Goal: Information Seeking & Learning: Learn about a topic

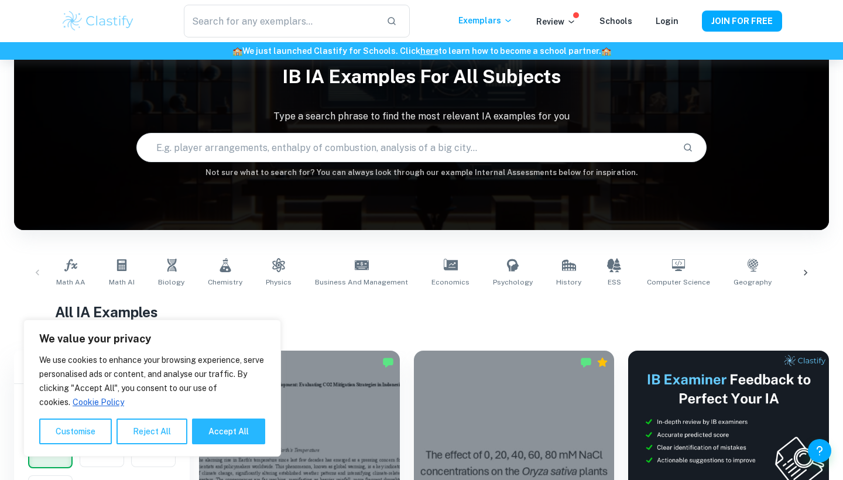
scroll to position [84, 0]
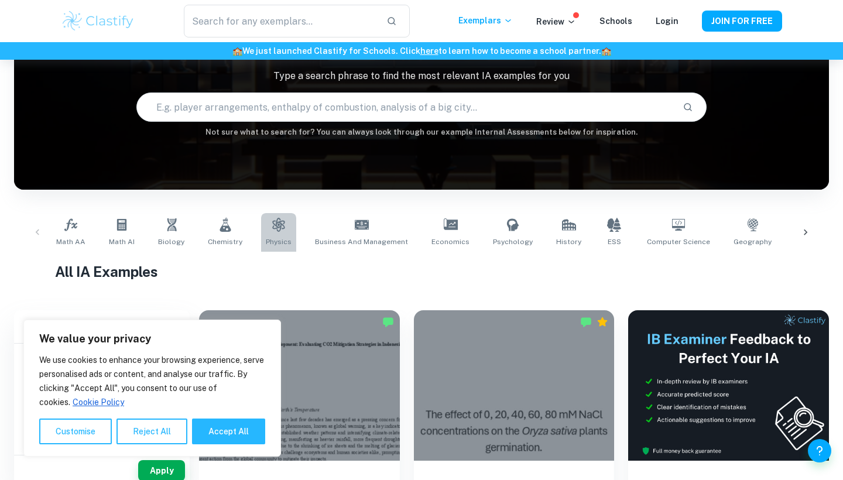
click at [261, 229] on link "Physics" at bounding box center [278, 232] width 35 height 39
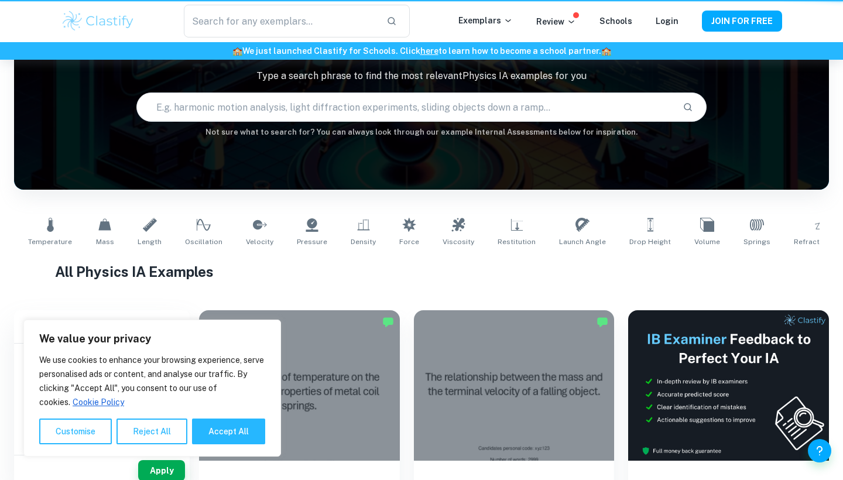
type input "Physics"
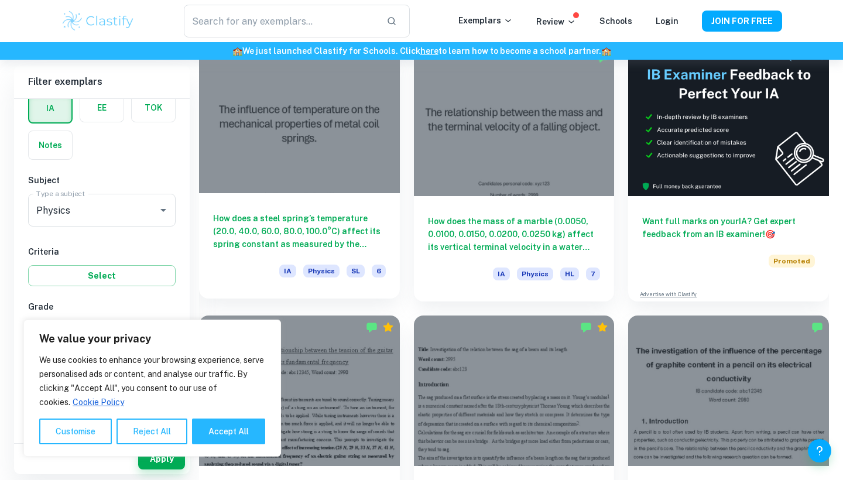
scroll to position [401, 0]
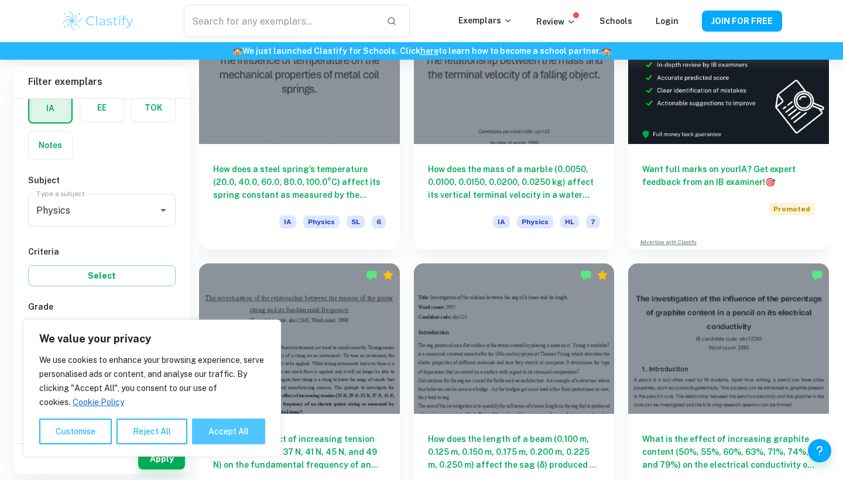
click at [219, 440] on button "Accept All" at bounding box center [228, 432] width 73 height 26
checkbox input "true"
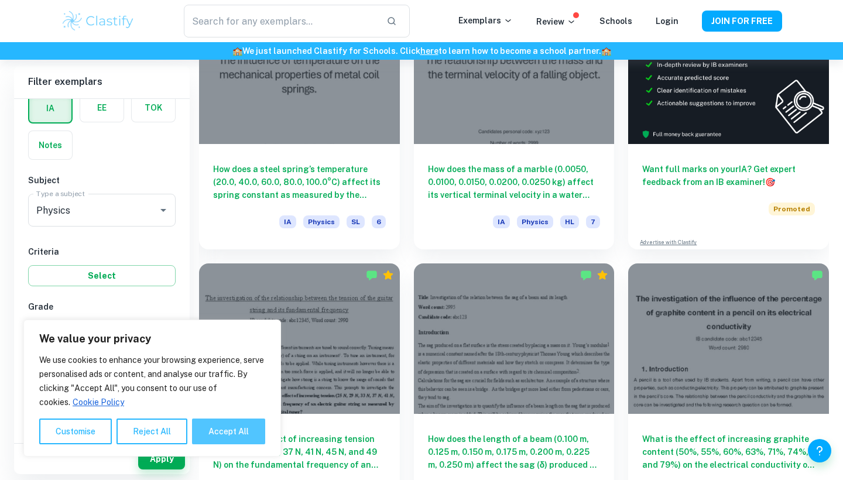
checkbox input "true"
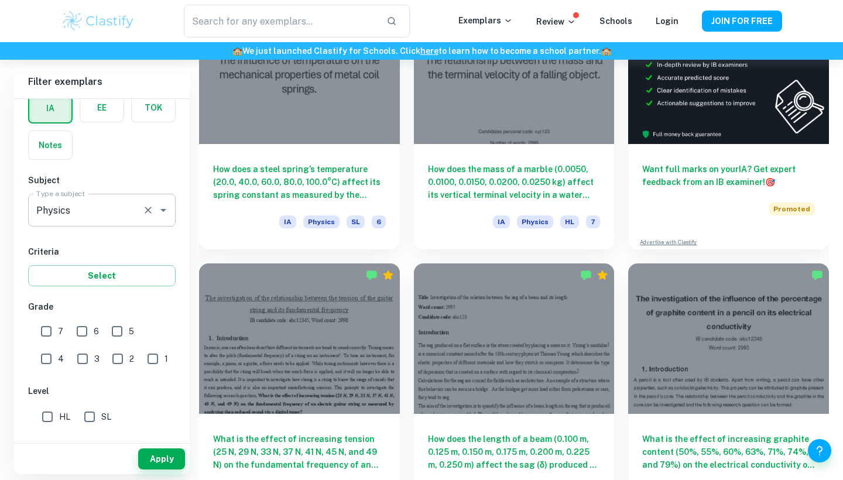
click at [115, 217] on input "Physics" at bounding box center [85, 210] width 104 height 22
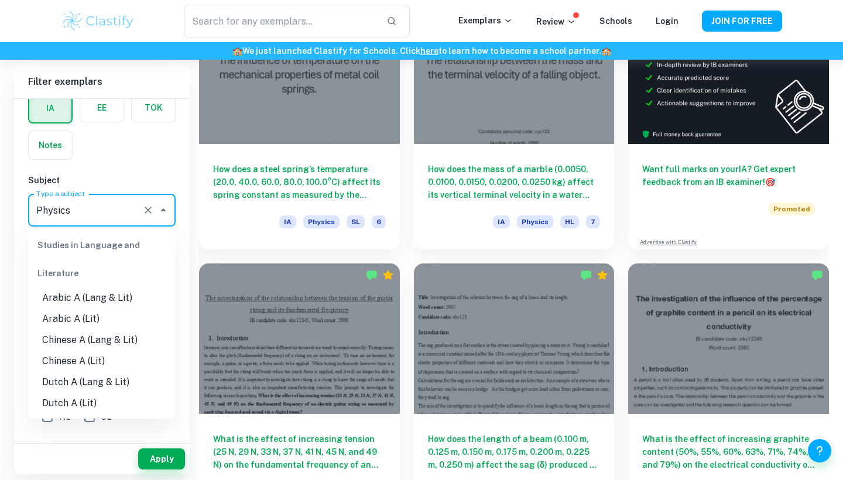
scroll to position [1365, 0]
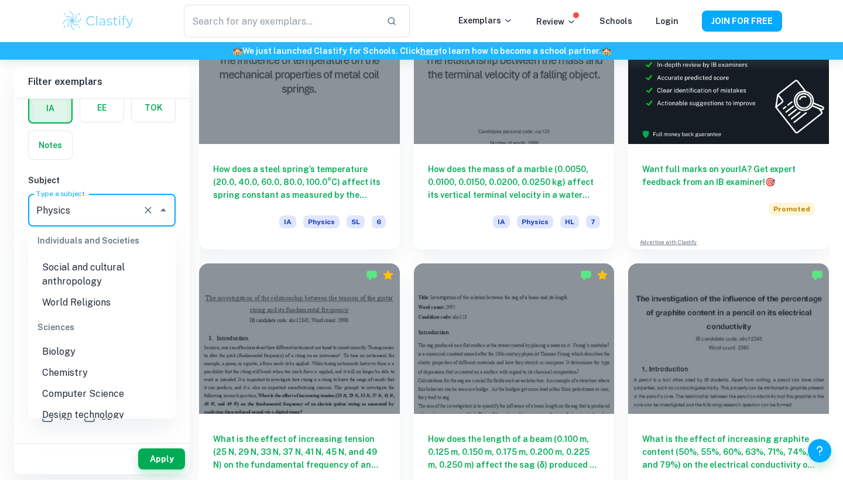
click at [143, 159] on div "IA EE TOK Notes" at bounding box center [98, 123] width 155 height 74
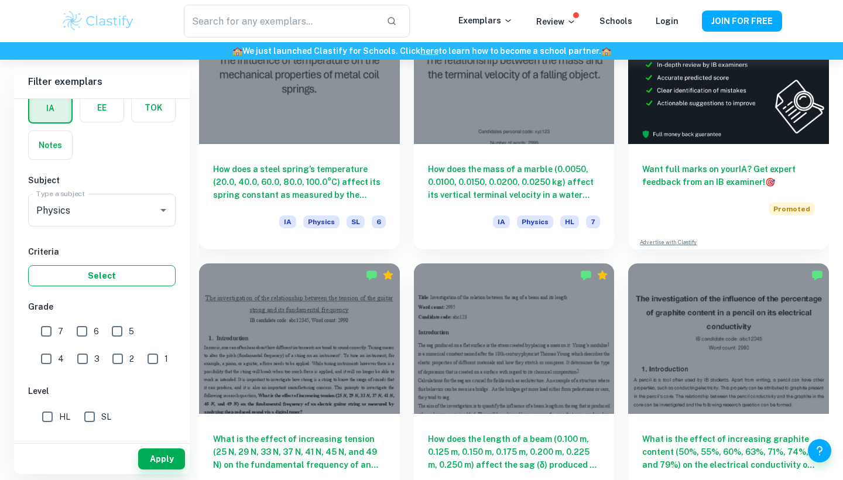
click at [95, 277] on button "Select" at bounding box center [102, 275] width 148 height 21
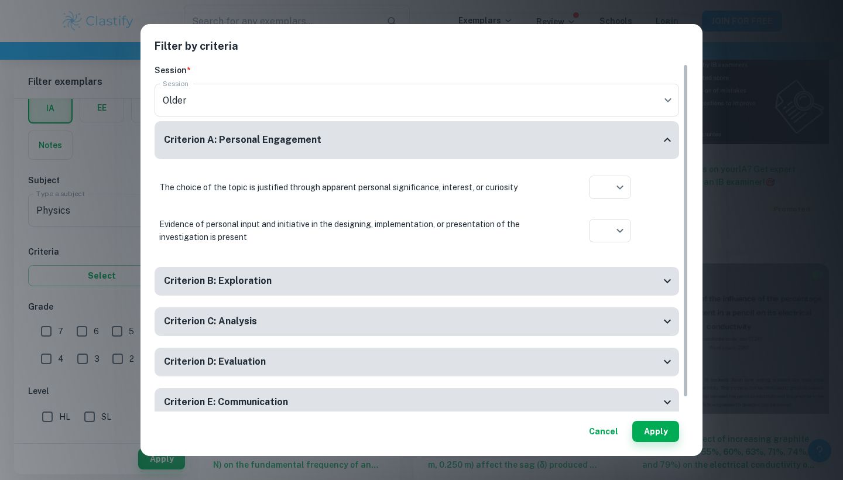
click at [97, 211] on div "Filter by criteria Session * Session Older current Session Criterion A: Persona…" at bounding box center [421, 240] width 843 height 480
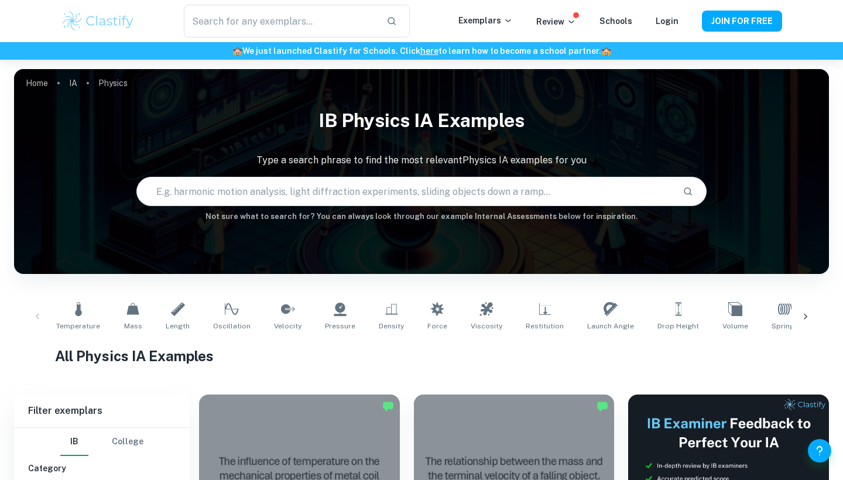
scroll to position [0, 0]
click at [334, 193] on input "text" at bounding box center [405, 191] width 536 height 33
click at [331, 196] on input "text" at bounding box center [405, 191] width 536 height 33
paste input "At-a-Glance Kinematics and uncertainty"
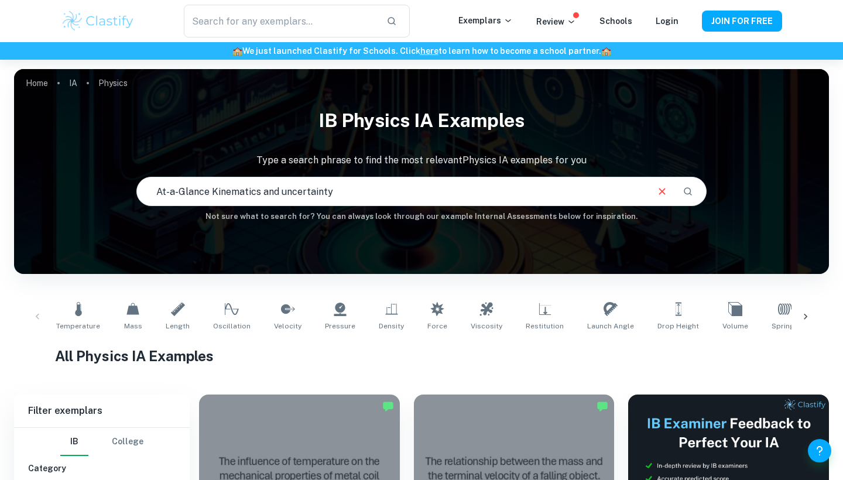
drag, startPoint x: 153, startPoint y: 187, endPoint x: 209, endPoint y: 191, distance: 56.3
click at [209, 191] on input "At-a-Glance Kinematics and uncertainty" at bounding box center [391, 191] width 509 height 33
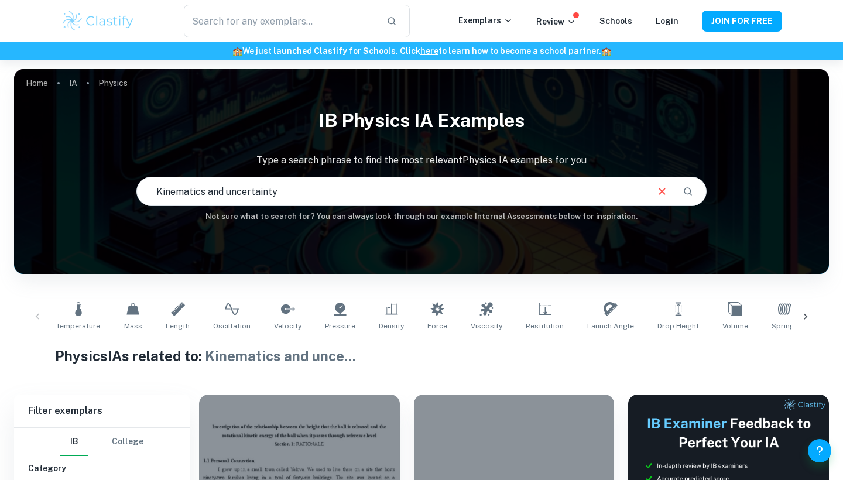
click at [157, 196] on input "Kinematics and uncertainty" at bounding box center [391, 191] width 509 height 33
paste input "How Gravitational Force effects an object"
type input "How Gravitational Force effects an object Kinematics and uncertainty"
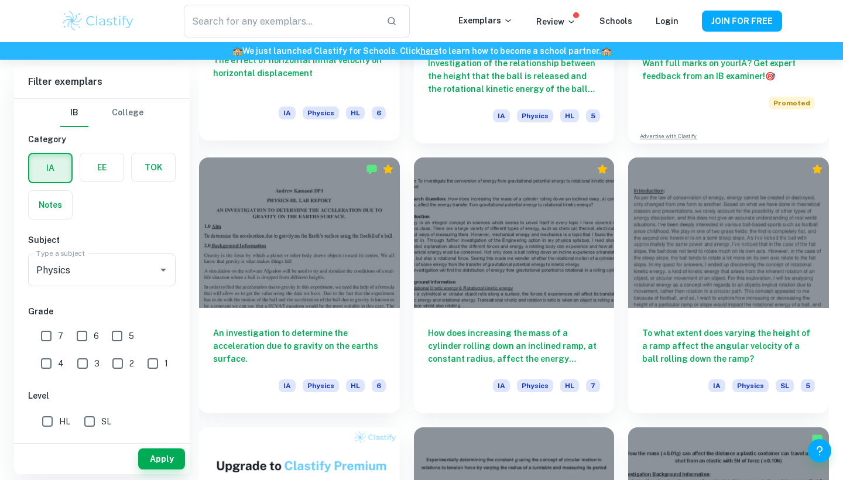
scroll to position [509, 0]
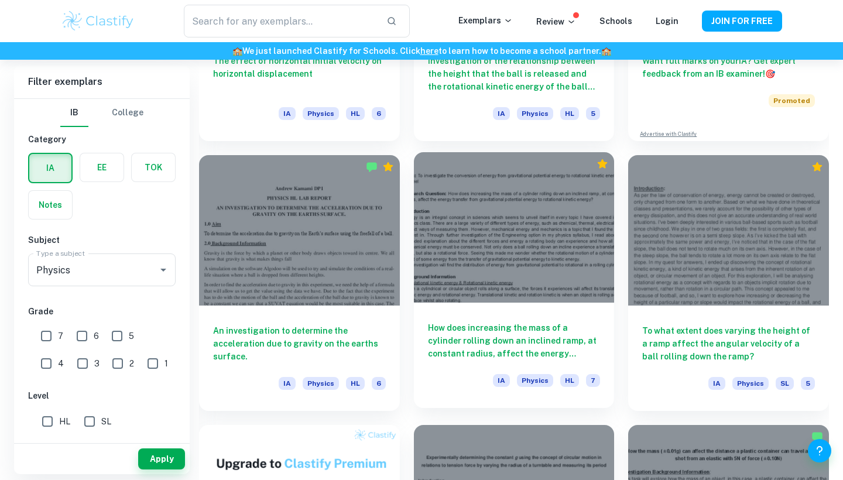
click at [488, 211] on div at bounding box center [514, 227] width 201 height 150
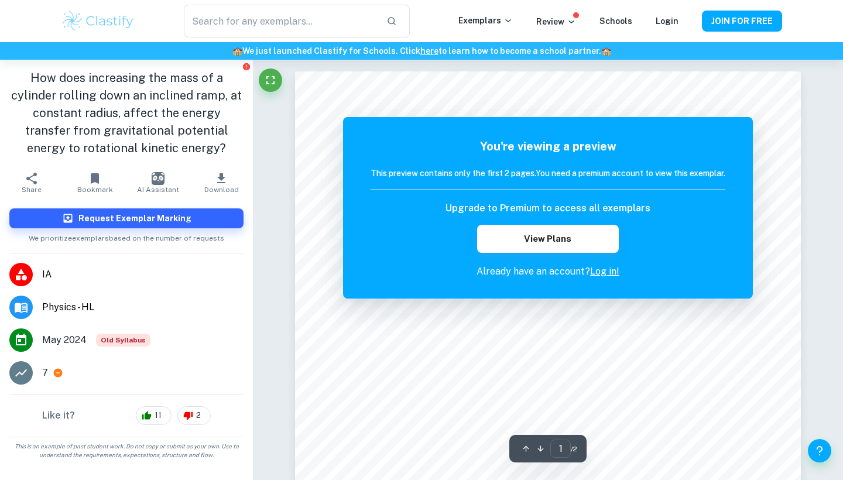
click at [736, 147] on div "You're viewing a preview This preview contains only the first 2 pages. You need…" at bounding box center [548, 207] width 410 height 181
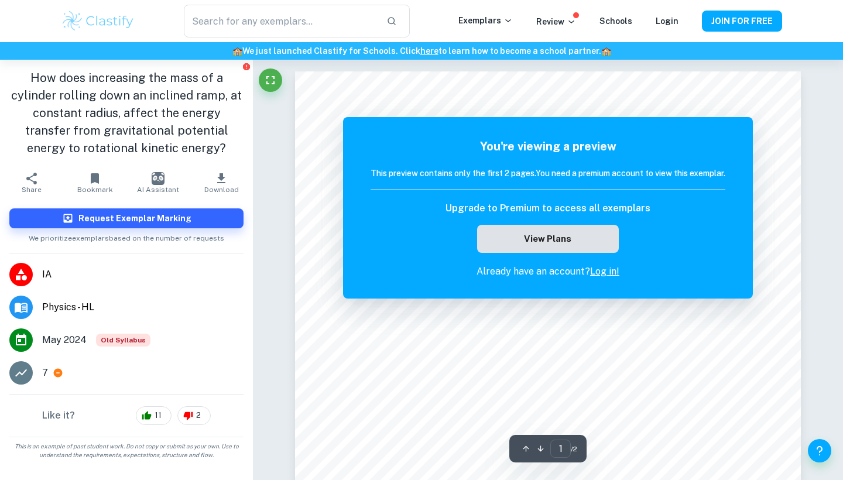
click at [573, 239] on button "View Plans" at bounding box center [548, 239] width 142 height 28
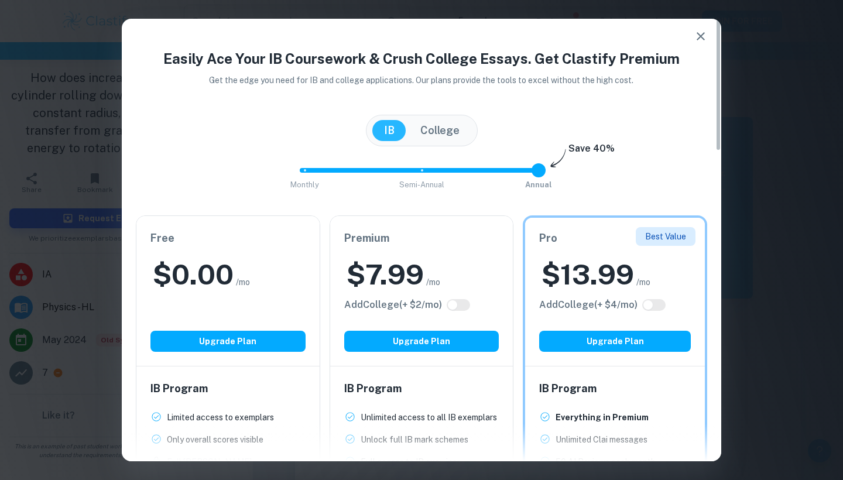
click at [707, 30] on icon "button" at bounding box center [701, 36] width 14 height 14
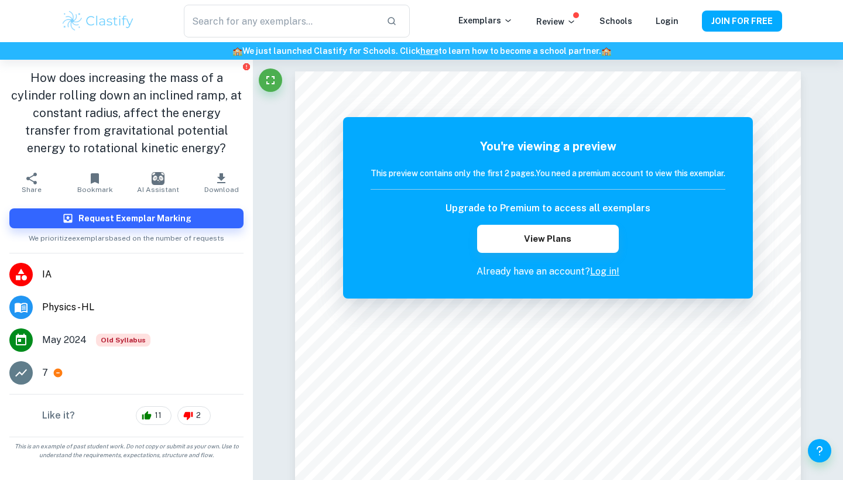
click at [602, 274] on link "Log in!" at bounding box center [604, 271] width 29 height 11
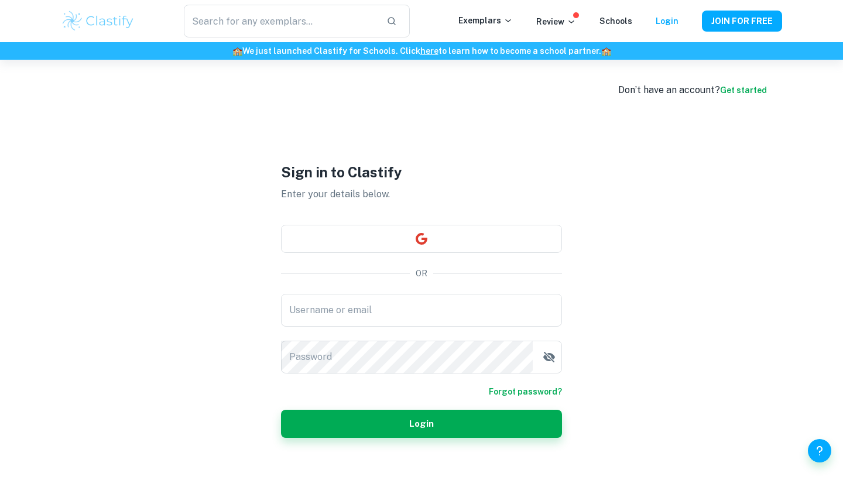
click at [728, 92] on link "Get started" at bounding box center [743, 89] width 47 height 9
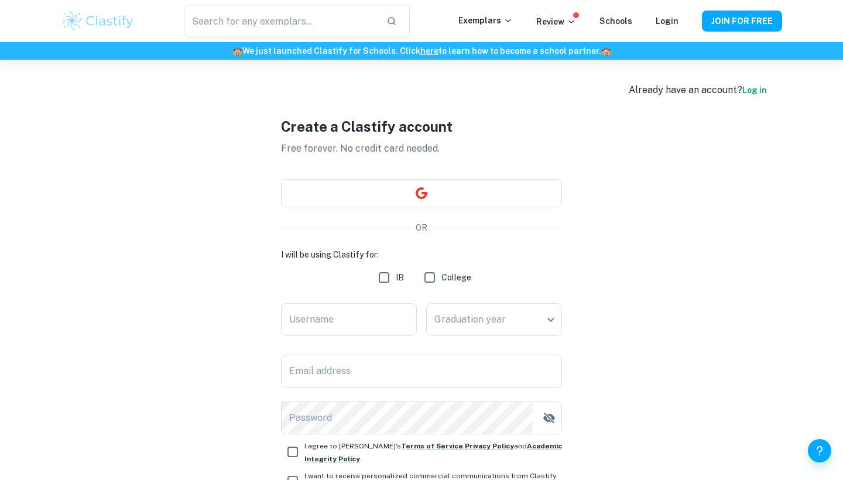
click at [382, 275] on input "IB" at bounding box center [383, 277] width 23 height 23
click at [458, 310] on body "We value your privacy We use cookies to enhance your browsing experience, serve…" at bounding box center [421, 300] width 843 height 480
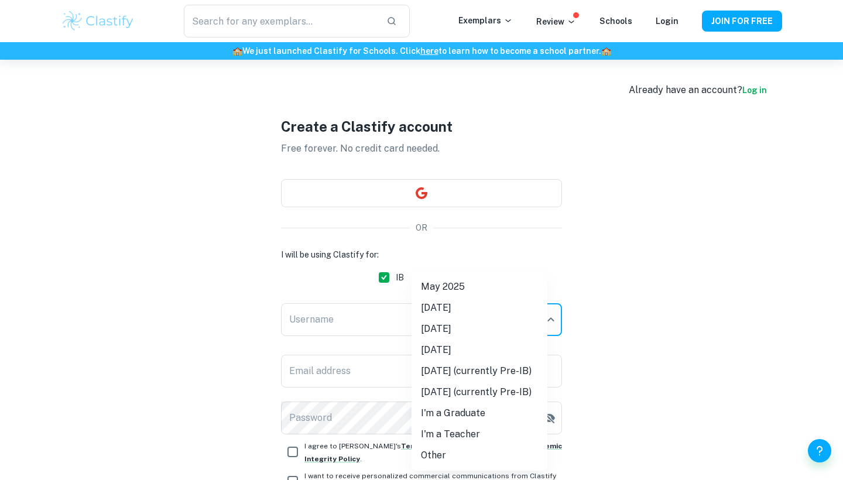
click at [393, 318] on div at bounding box center [421, 240] width 843 height 480
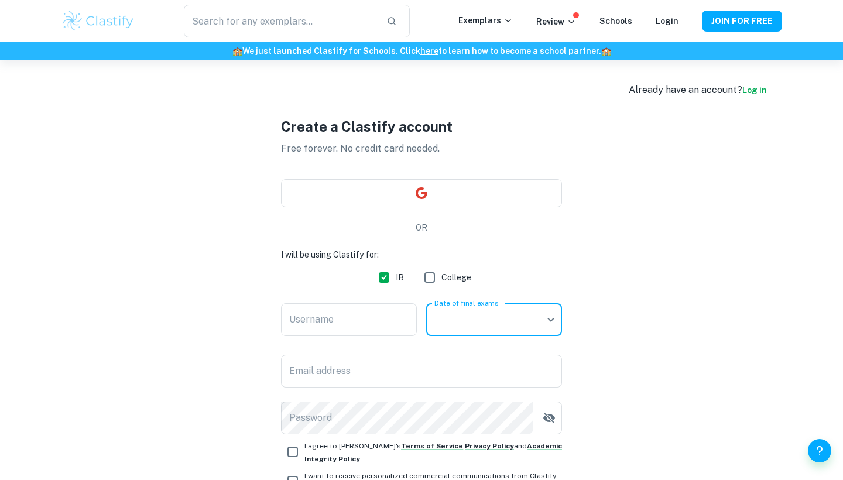
click at [382, 279] on input "IB" at bounding box center [383, 277] width 23 height 23
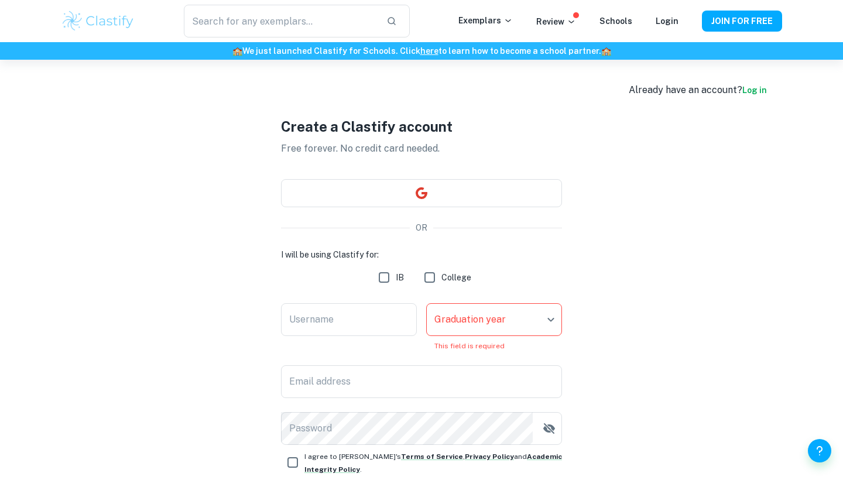
click at [378, 278] on input "IB" at bounding box center [383, 277] width 23 height 23
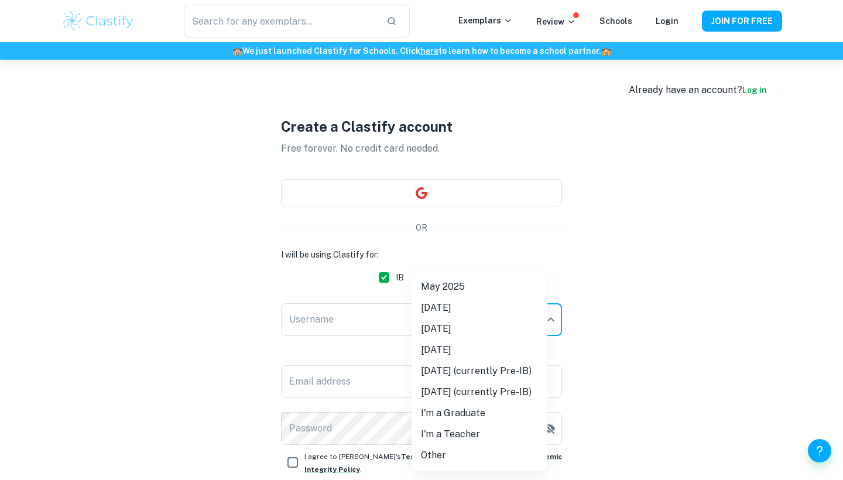
click at [462, 322] on body "We value your privacy We use cookies to enhance your browsing experience, serve…" at bounding box center [421, 300] width 843 height 480
click at [494, 252] on div at bounding box center [421, 240] width 843 height 480
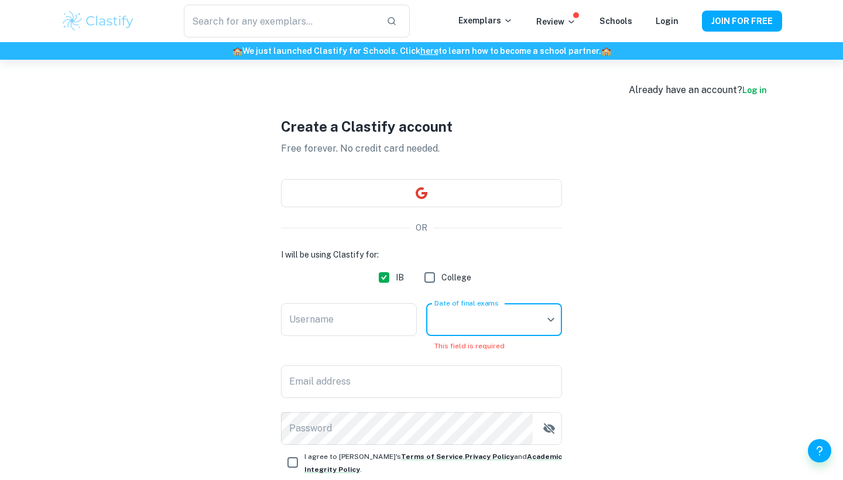
click at [385, 276] on input "IB" at bounding box center [383, 277] width 23 height 23
checkbox input "false"
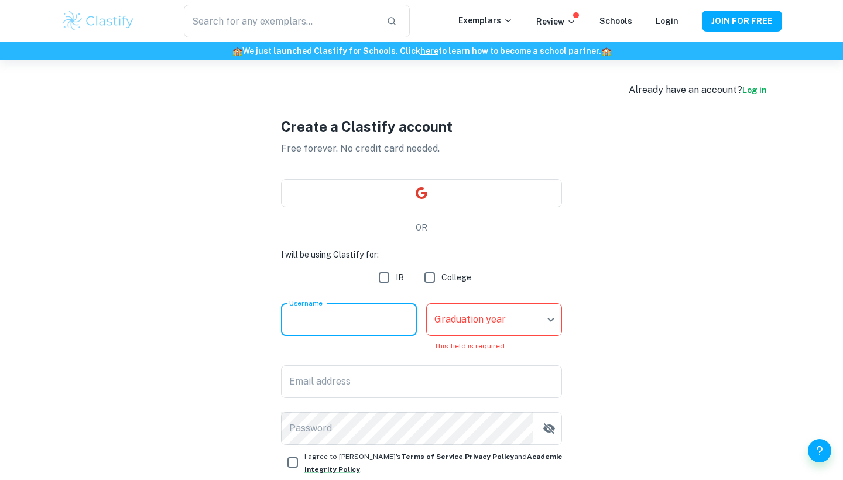
click at [375, 305] on input "Username" at bounding box center [349, 319] width 136 height 33
click at [483, 327] on body "We value your privacy We use cookies to enhance your browsing experience, serve…" at bounding box center [421, 300] width 843 height 480
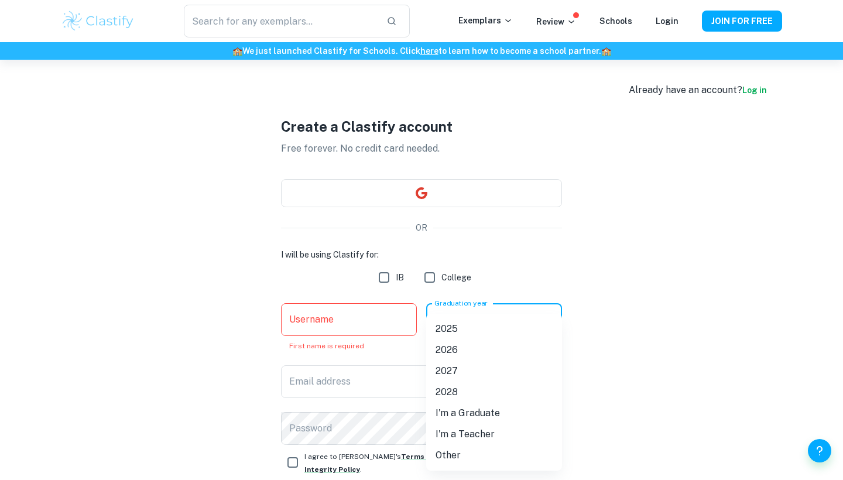
click at [464, 388] on li "2028" at bounding box center [494, 392] width 136 height 21
type input "2028"
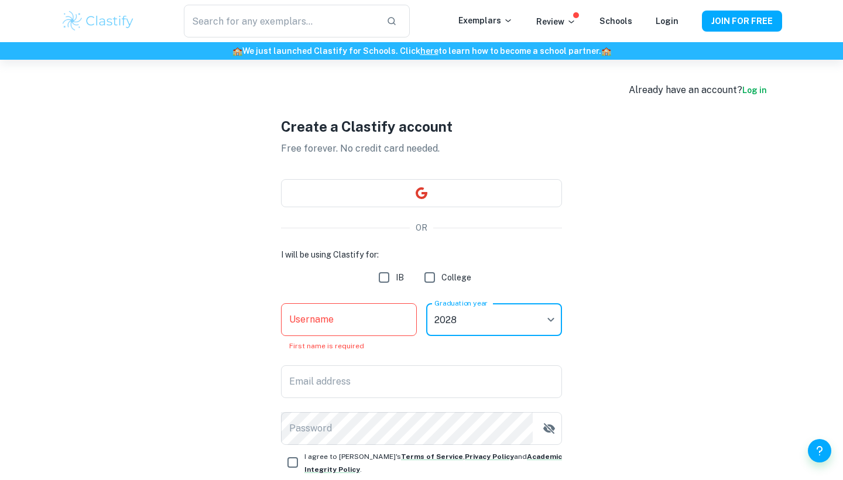
click at [444, 316] on body "We value your privacy We use cookies to enhance your browsing experience, serve…" at bounding box center [421, 300] width 843 height 480
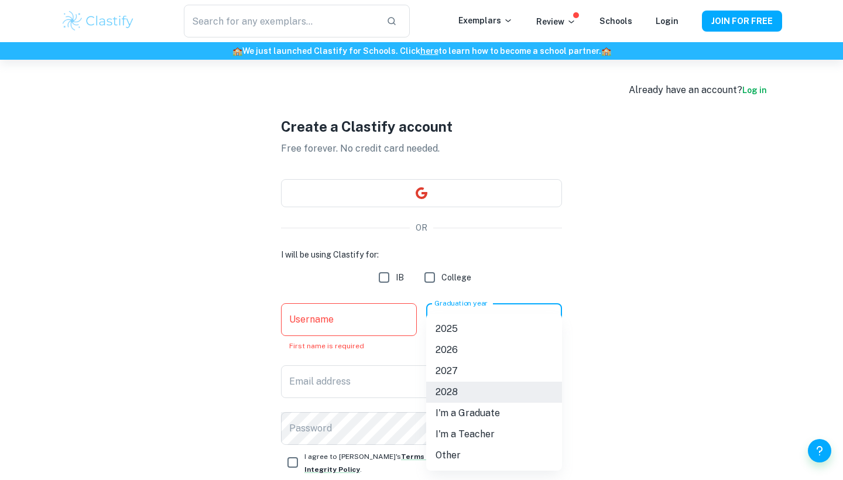
click at [573, 292] on div at bounding box center [421, 240] width 843 height 480
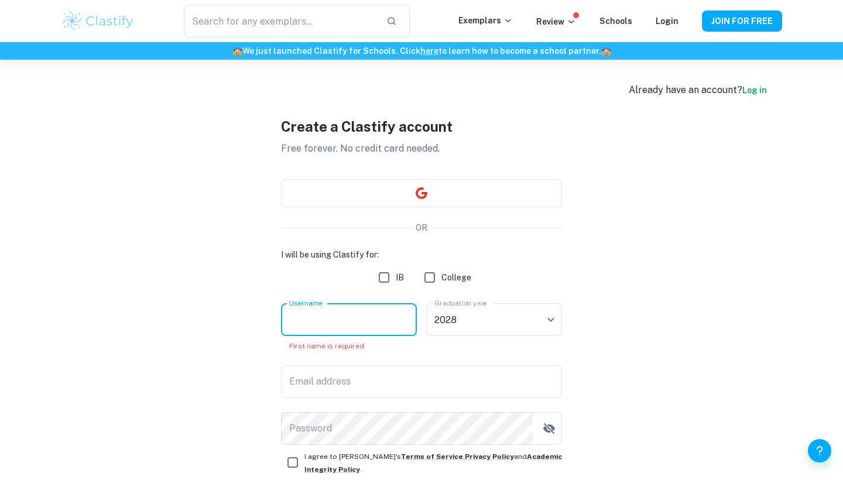
click at [400, 316] on input "Username" at bounding box center [349, 319] width 136 height 33
click at [331, 325] on input "Username" at bounding box center [349, 319] width 136 height 33
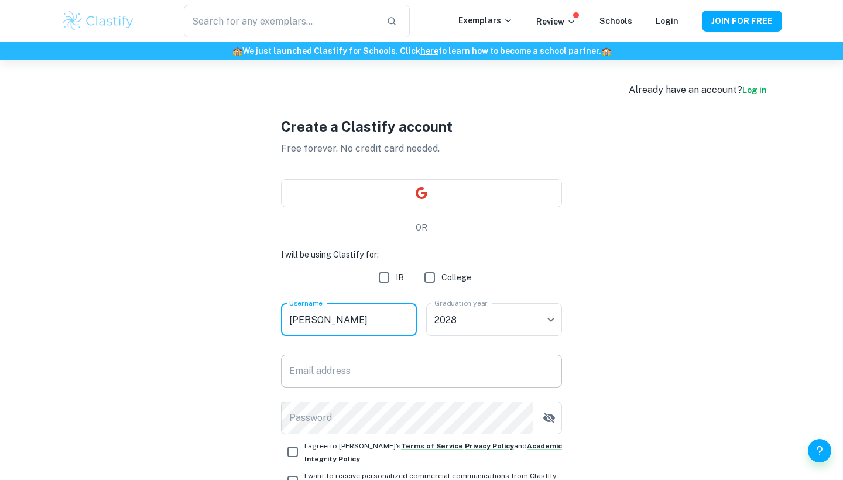
type input "[PERSON_NAME]"
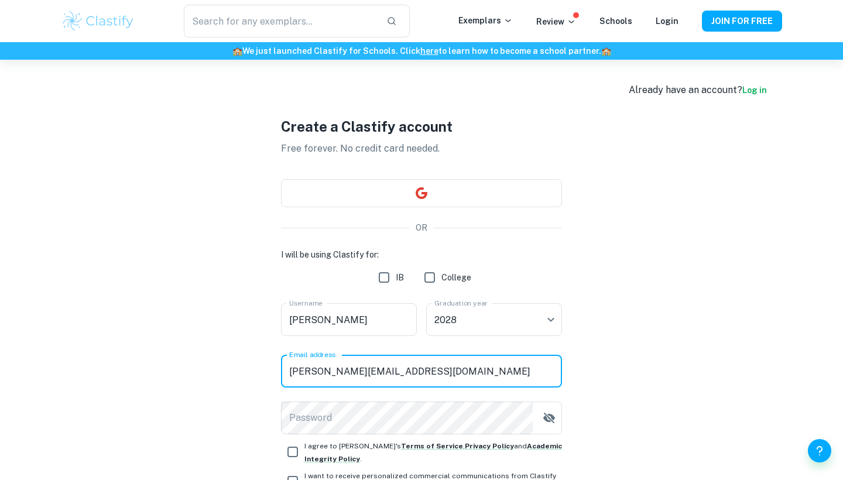
type input "[PERSON_NAME][EMAIL_ADDRESS][DOMAIN_NAME]"
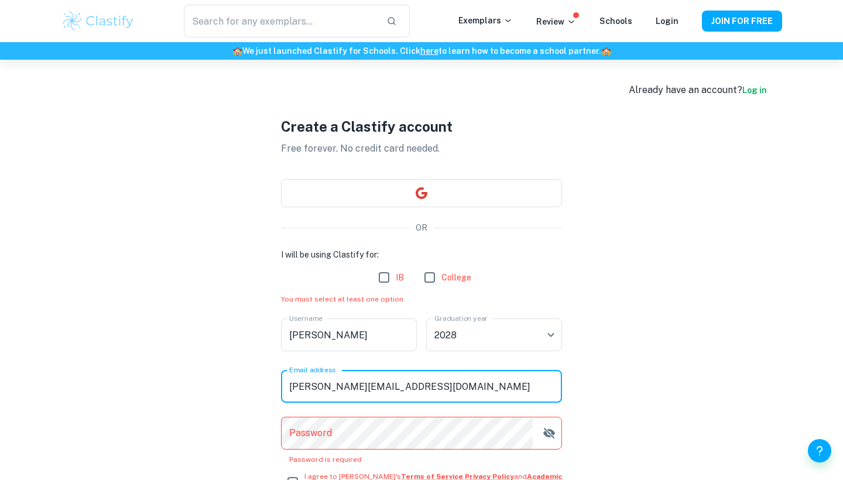
click at [395, 283] on input "IB" at bounding box center [383, 277] width 23 height 23
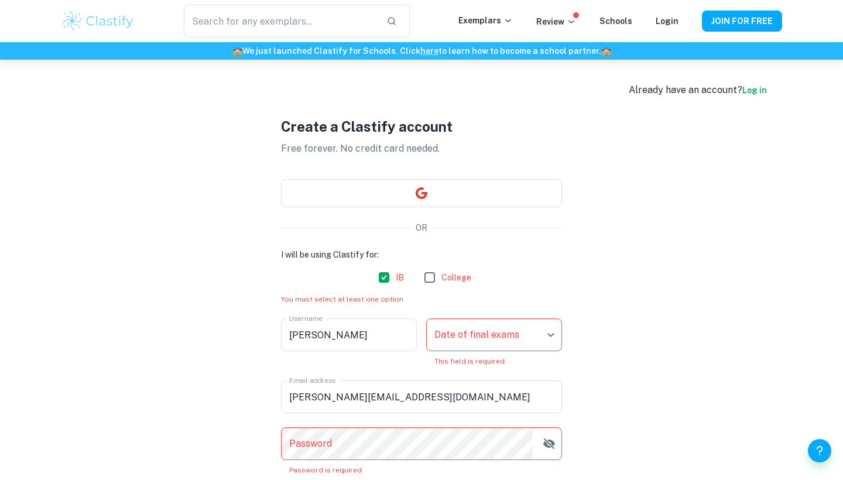
click at [394, 276] on input "IB" at bounding box center [383, 277] width 23 height 23
checkbox input "false"
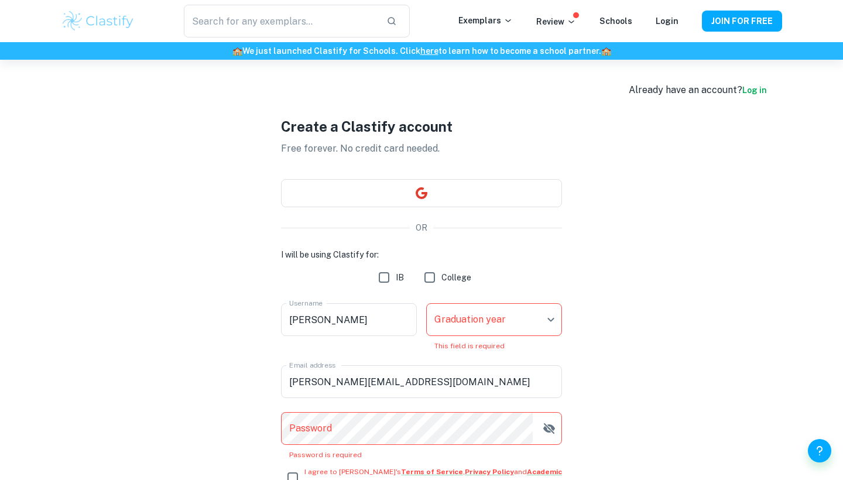
click at [436, 266] on input "College" at bounding box center [429, 277] width 23 height 23
click at [434, 273] on input "College" at bounding box center [429, 277] width 23 height 23
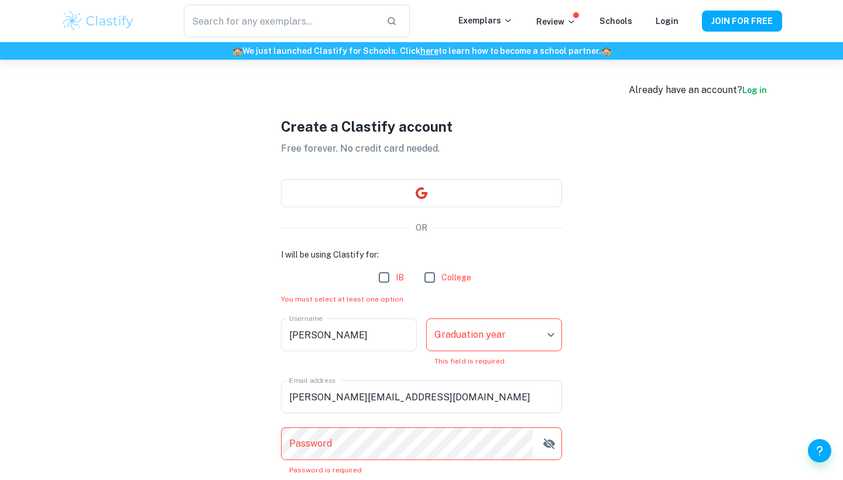
click at [434, 273] on input "College" at bounding box center [429, 277] width 23 height 23
checkbox input "true"
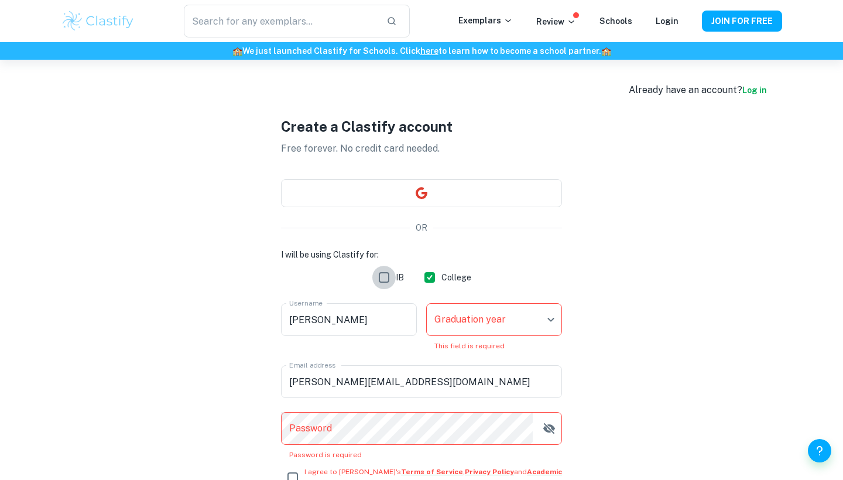
click at [388, 276] on input "IB" at bounding box center [383, 277] width 23 height 23
checkbox input "true"
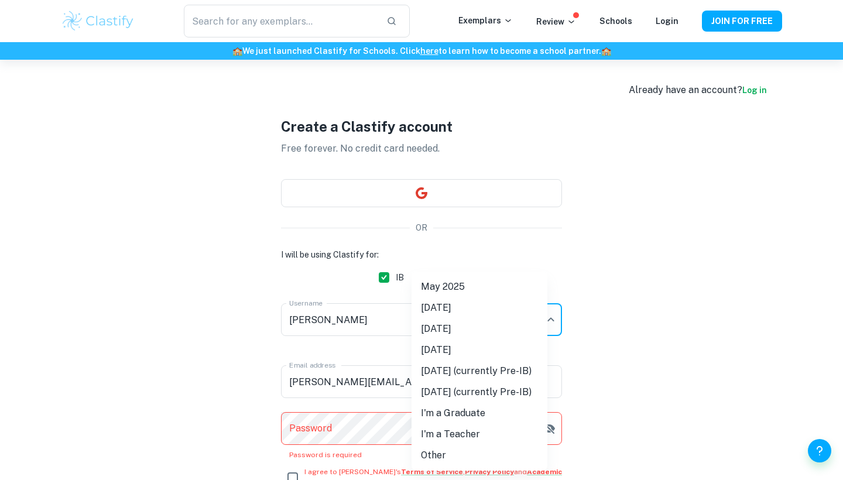
click at [455, 311] on body "We value your privacy We use cookies to enhance your browsing experience, serve…" at bounding box center [421, 300] width 843 height 480
click at [452, 328] on li "[DATE]" at bounding box center [480, 328] width 136 height 21
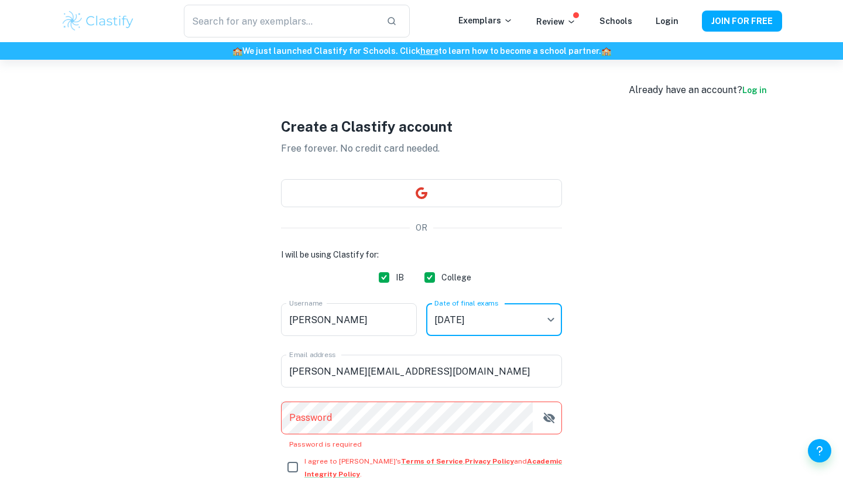
click at [462, 303] on label "Date of final exams" at bounding box center [466, 303] width 64 height 10
click at [462, 311] on body "We value your privacy We use cookies to enhance your browsing experience, serve…" at bounding box center [421, 300] width 843 height 480
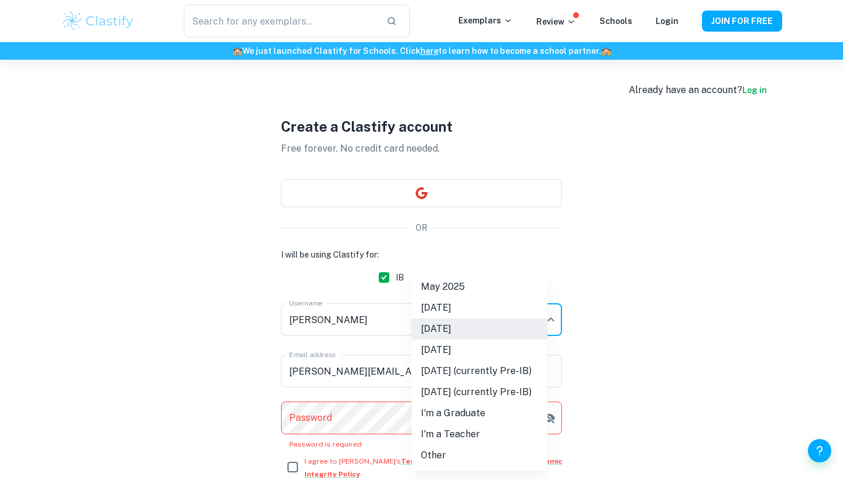
click at [189, 244] on div at bounding box center [421, 240] width 843 height 480
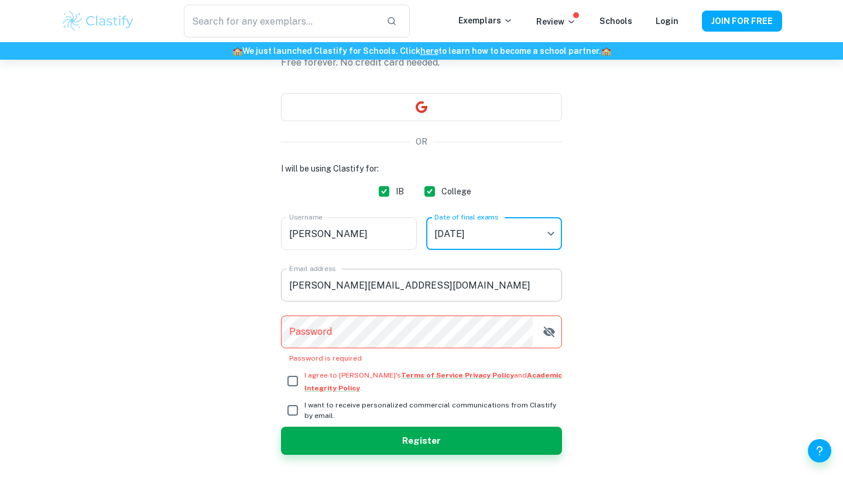
scroll to position [94, 0]
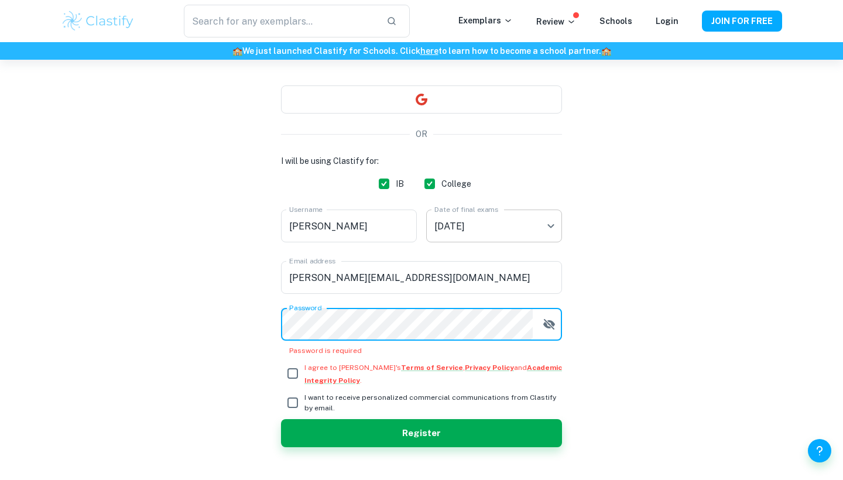
click at [490, 238] on body "We value your privacy We use cookies to enhance your browsing experience, serve…" at bounding box center [421, 206] width 843 height 480
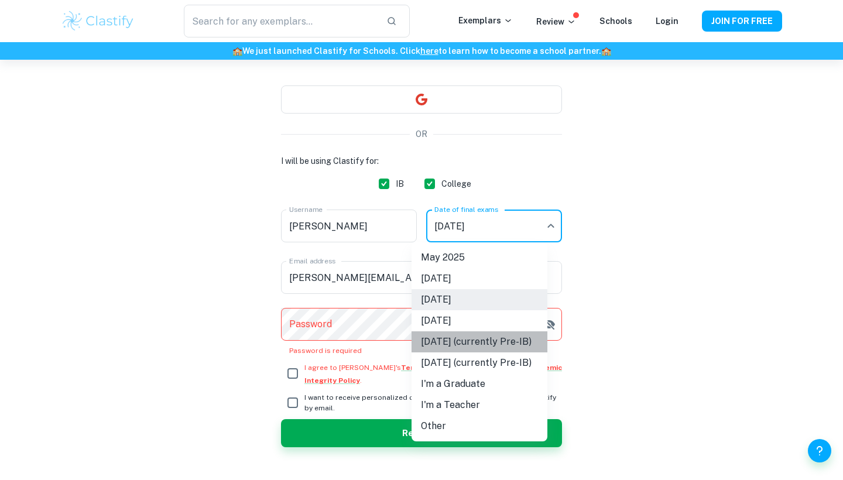
click at [485, 342] on li "[DATE] (currently Pre-IB)" at bounding box center [480, 341] width 136 height 21
type input "M27"
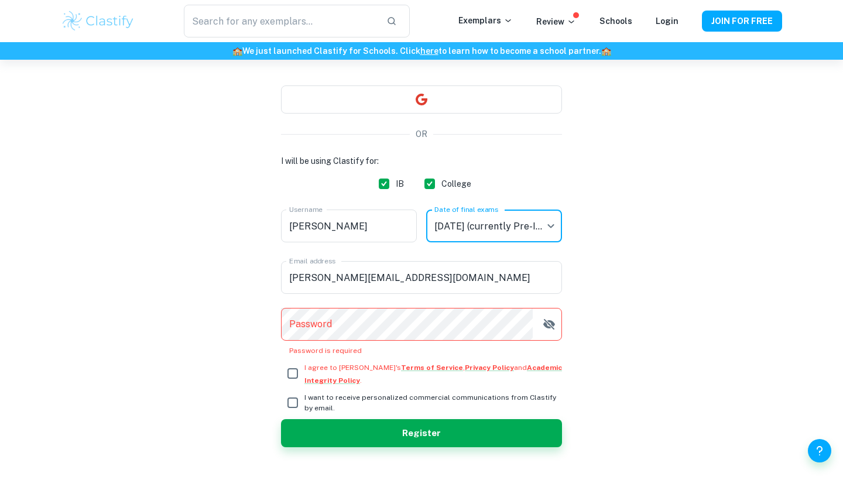
click at [489, 227] on body "We value your privacy We use cookies to enhance your browsing experience, serve…" at bounding box center [421, 206] width 843 height 480
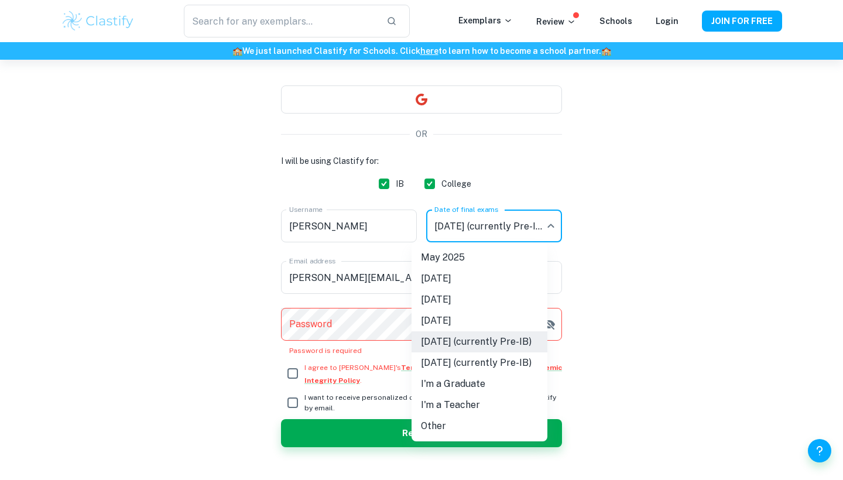
click at [611, 208] on div at bounding box center [421, 240] width 843 height 480
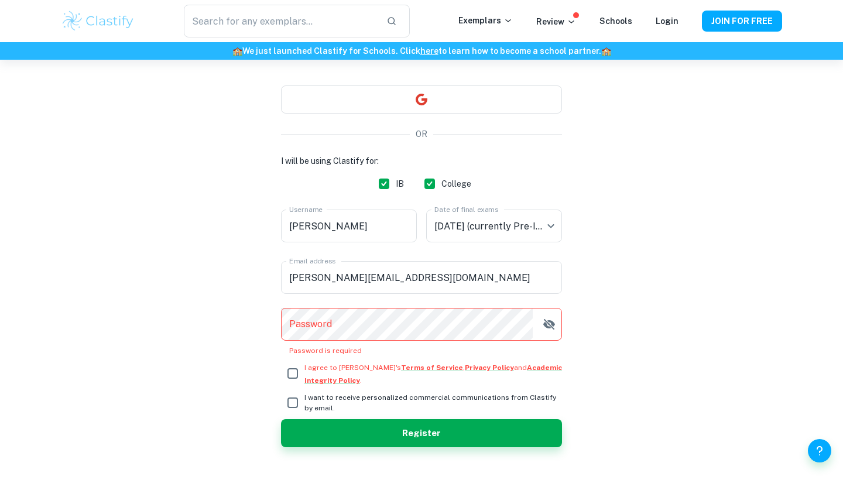
click at [613, 285] on div "Create a Clastify account Free forever. No credit card needed. OR I will be usi…" at bounding box center [421, 234] width 721 height 537
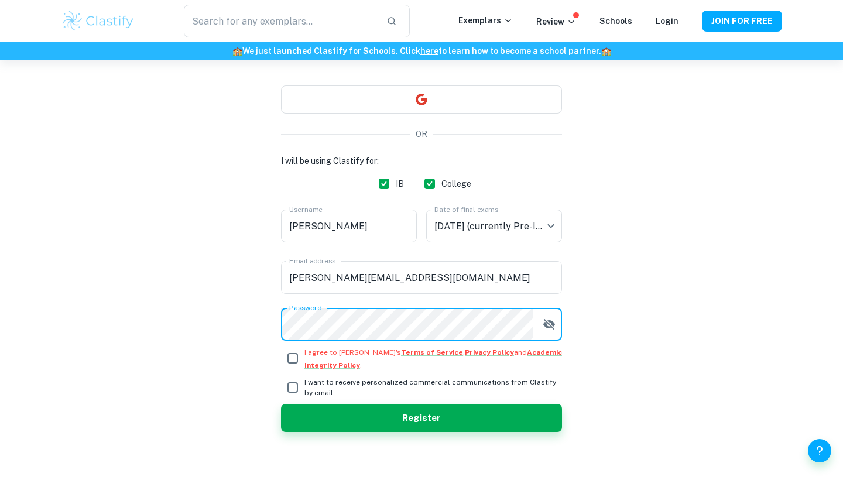
click at [557, 327] on button "button" at bounding box center [548, 324] width 23 height 23
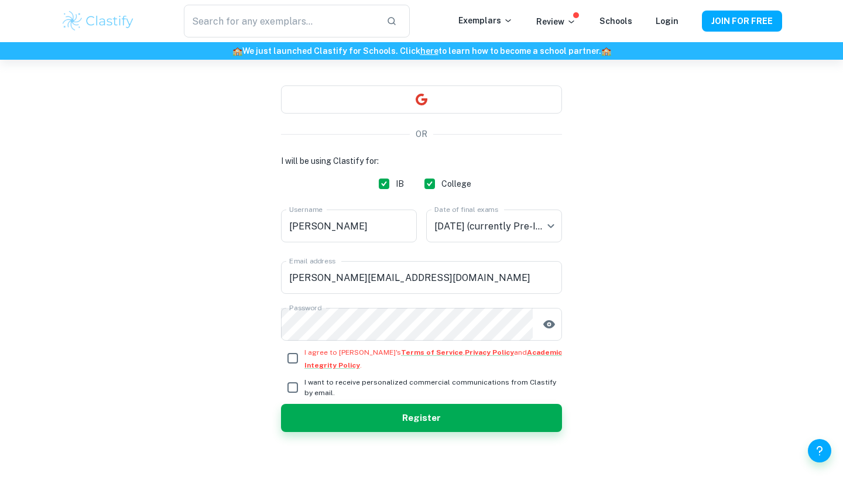
click at [286, 357] on input "I agree to [PERSON_NAME]'s Terms of Service , Privacy Policy and Academic Integ…" at bounding box center [292, 358] width 23 height 23
checkbox input "true"
click at [290, 393] on input "I want to receive personalized commercial communications from Clastify by email." at bounding box center [292, 387] width 23 height 23
checkbox input "true"
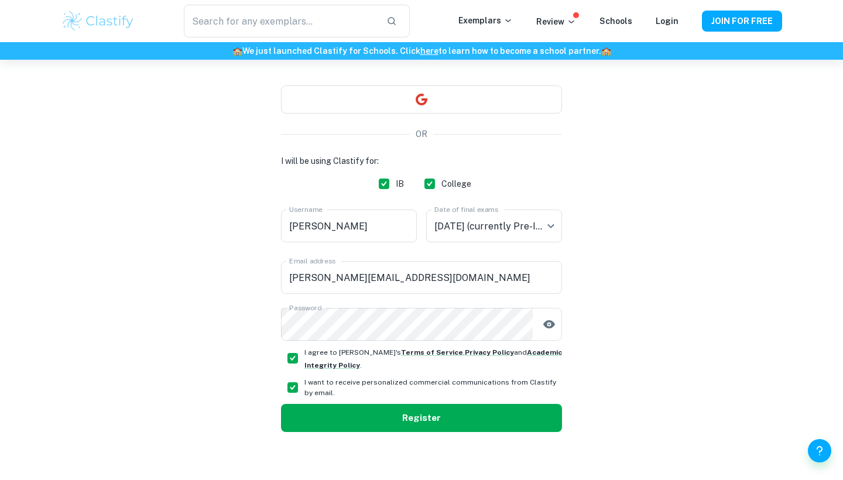
click at [334, 410] on button "Register" at bounding box center [421, 418] width 281 height 28
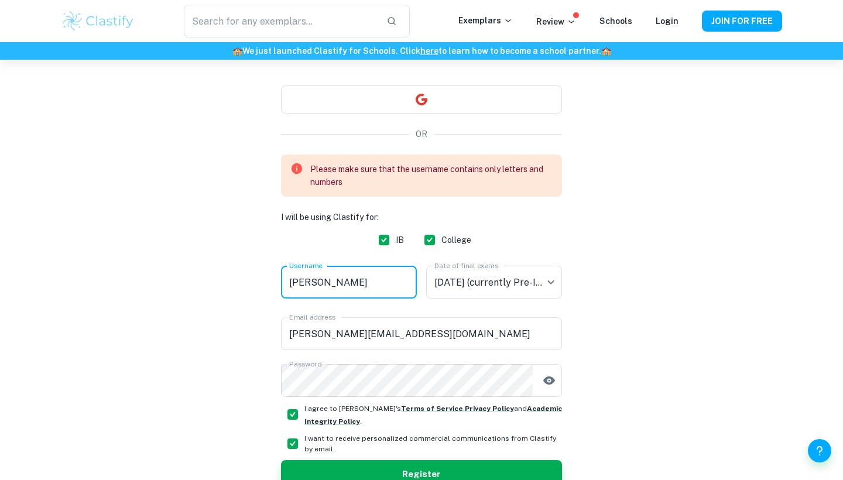
click at [293, 282] on input "[PERSON_NAME]" at bounding box center [349, 282] width 136 height 33
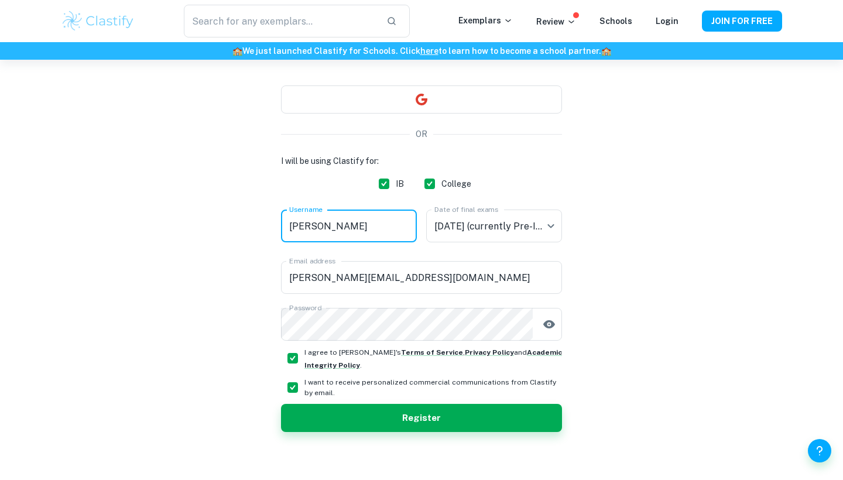
click at [321, 222] on input "[PERSON_NAME]" at bounding box center [349, 226] width 136 height 33
type input "[PERSON_NAME]"
click at [318, 397] on span "I want to receive personalized commercial communications from Clastify by email." at bounding box center [433, 387] width 258 height 21
click at [304, 397] on input "I want to receive personalized commercial communications from Clastify by email." at bounding box center [292, 387] width 23 height 23
click at [301, 382] on input "I want to receive personalized commercial communications from Clastify by email." at bounding box center [292, 387] width 23 height 23
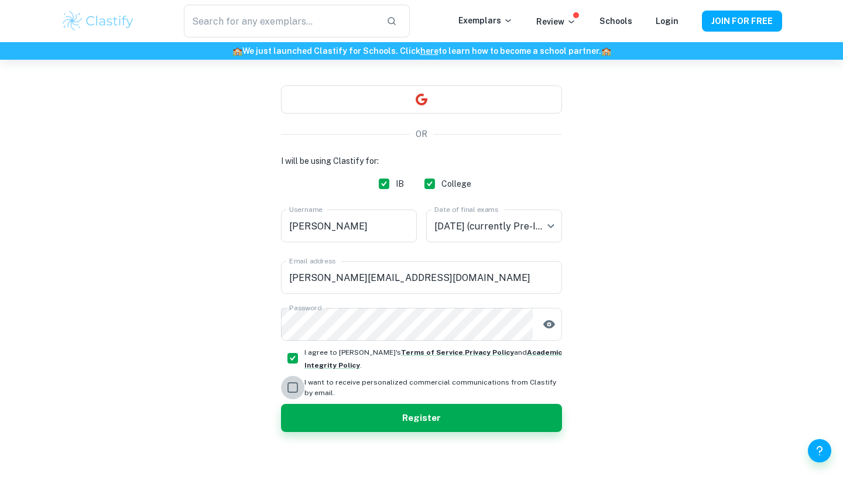
checkbox input "true"
click at [317, 406] on button "Register" at bounding box center [421, 418] width 281 height 28
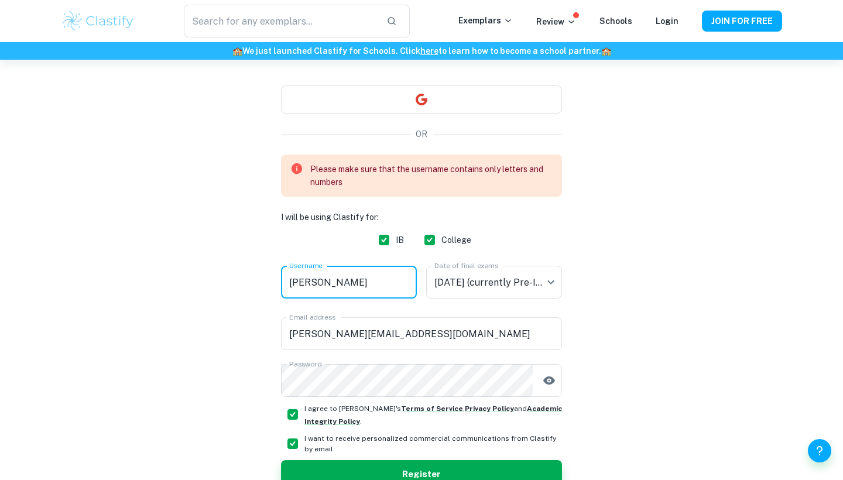
click at [384, 295] on input "[PERSON_NAME]" at bounding box center [349, 282] width 136 height 33
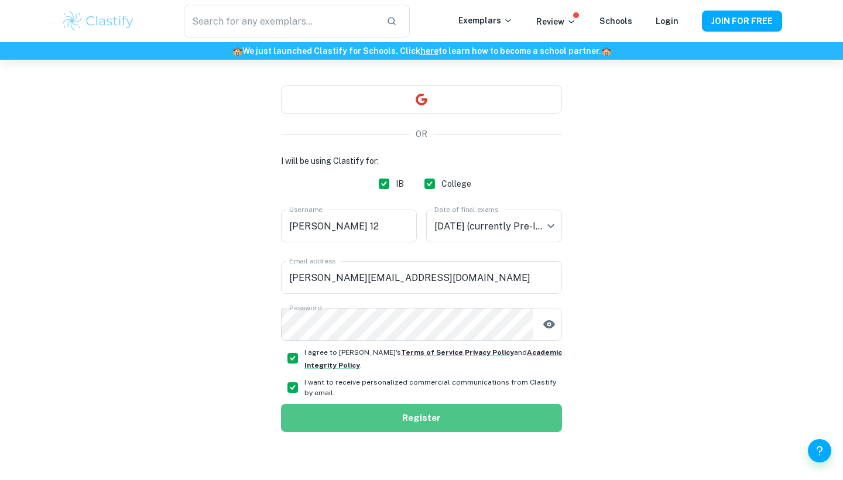
click at [375, 423] on button "Register" at bounding box center [421, 418] width 281 height 28
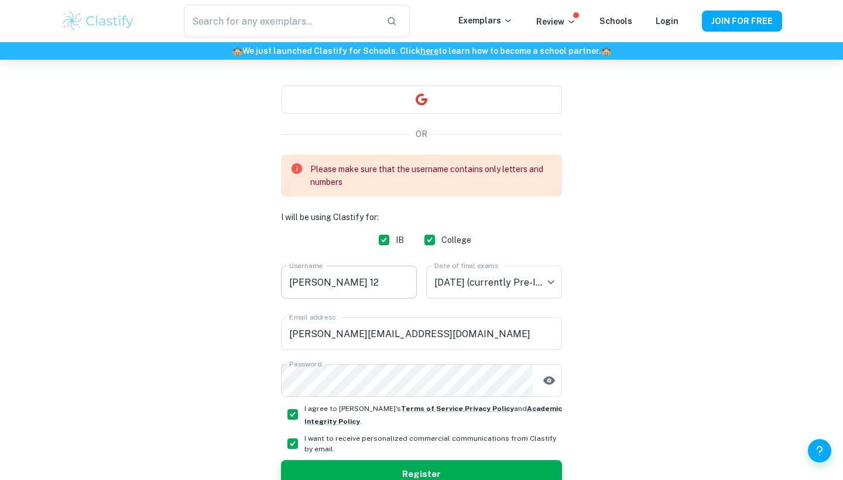
click at [318, 281] on input "[PERSON_NAME] 12" at bounding box center [349, 282] width 136 height 33
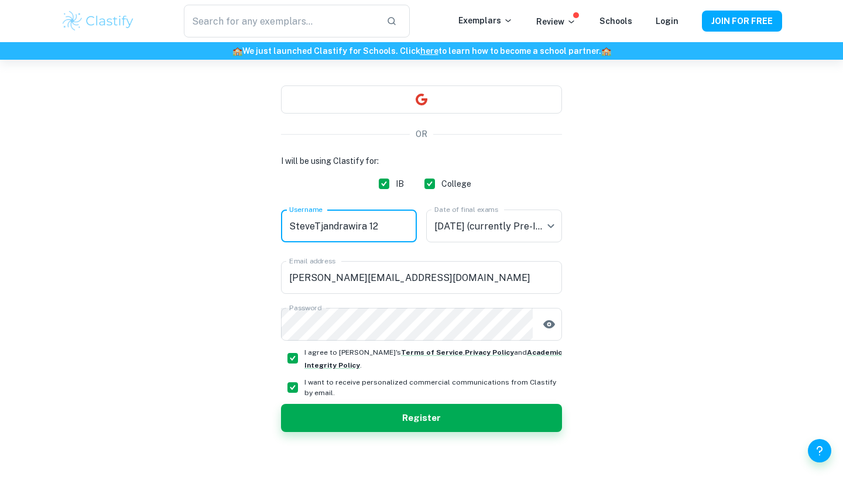
click at [367, 227] on input "SteveTjandrawira 12" at bounding box center [349, 226] width 136 height 33
type input "SteveTjandrawira12"
click at [365, 409] on button "Register" at bounding box center [421, 418] width 281 height 28
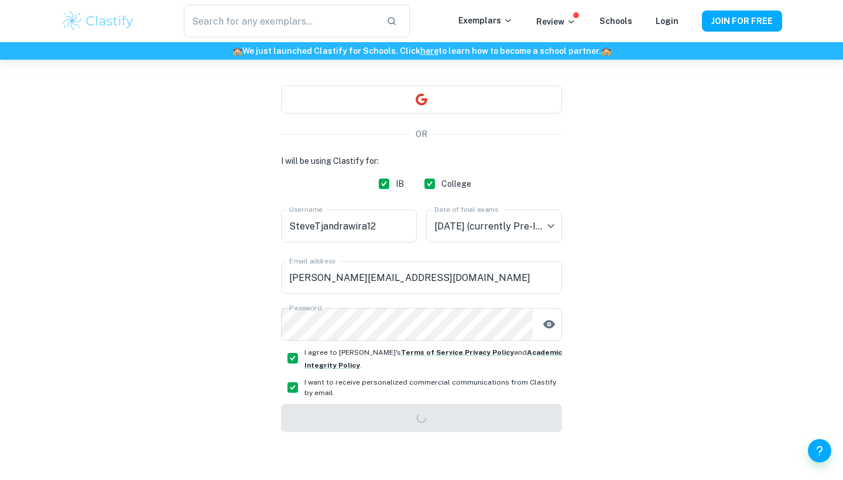
scroll to position [60, 0]
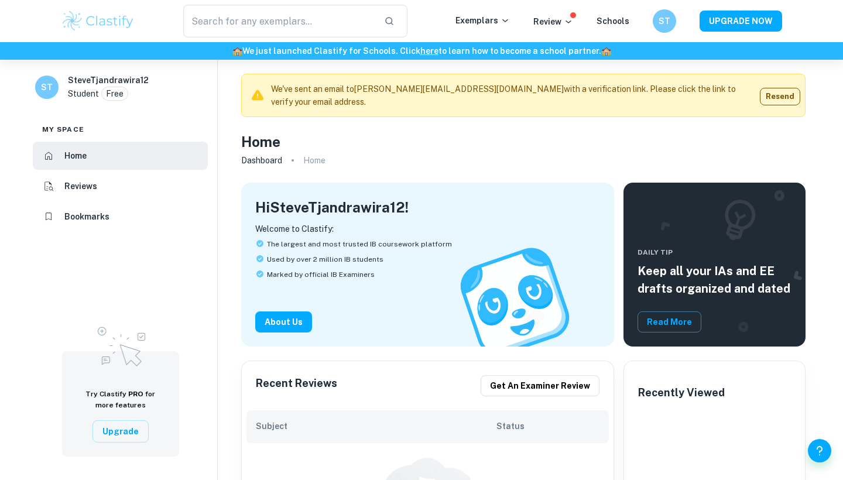
click at [543, 30] on div "​ Exemplars Review Schools ST UPGRADE NOW" at bounding box center [421, 21] width 749 height 33
click at [546, 29] on div "​ Exemplars Review Schools ST UPGRADE NOW" at bounding box center [421, 21] width 749 height 33
click at [549, 26] on p "Review" at bounding box center [553, 21] width 40 height 13
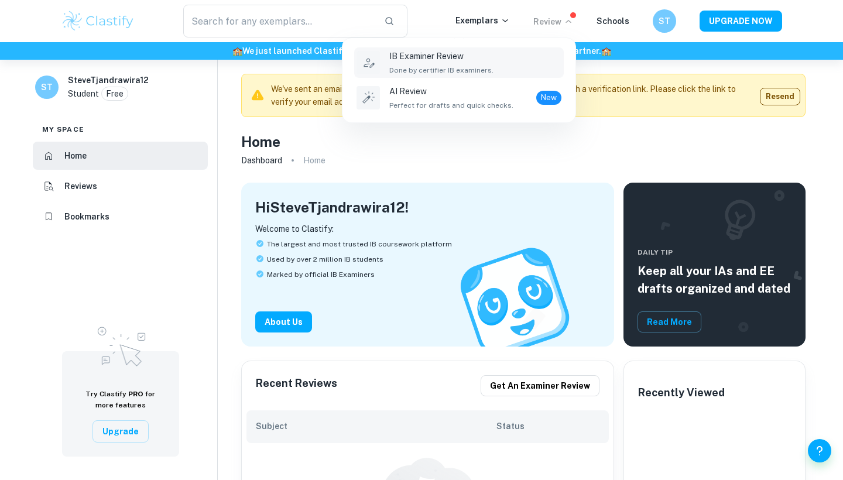
click at [437, 64] on div "IB Examiner Review Done by certifier IB examiners." at bounding box center [441, 63] width 104 height 26
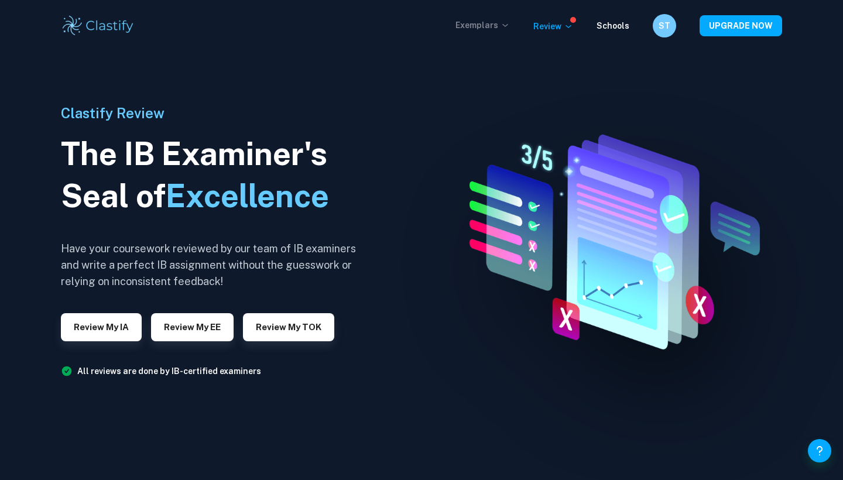
click at [482, 28] on p "Exemplars" at bounding box center [482, 25] width 54 height 13
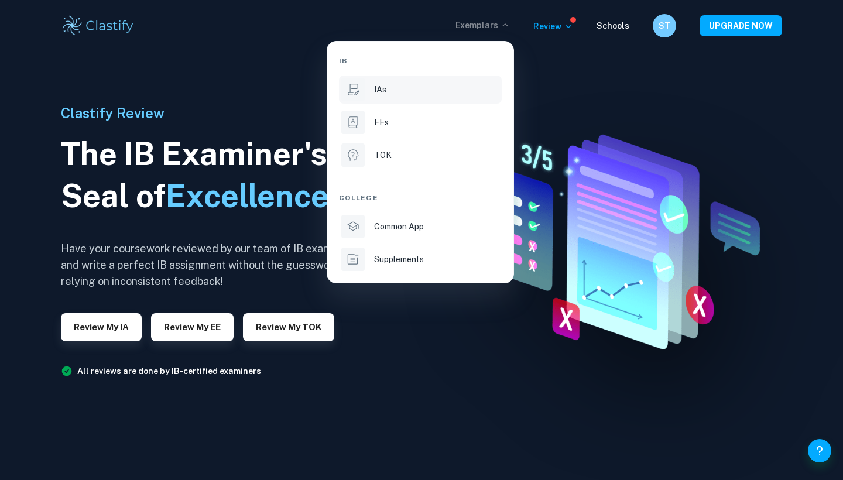
click at [431, 100] on li "IAs" at bounding box center [420, 90] width 163 height 28
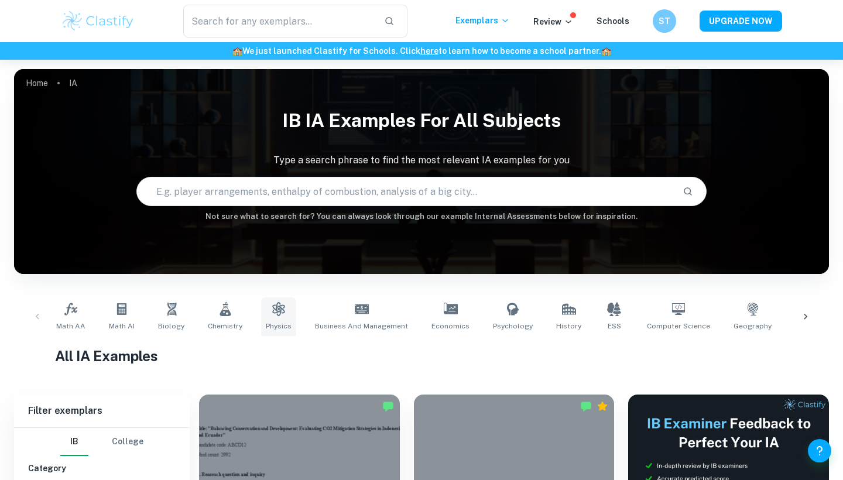
click at [290, 307] on link "Physics" at bounding box center [278, 316] width 35 height 39
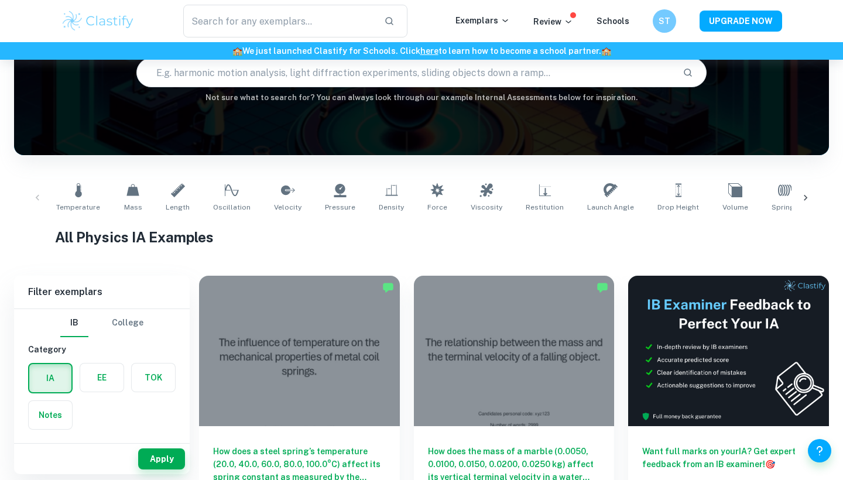
scroll to position [119, 0]
click at [669, 197] on link "Drop Height" at bounding box center [678, 198] width 51 height 39
type input "Drop Height"
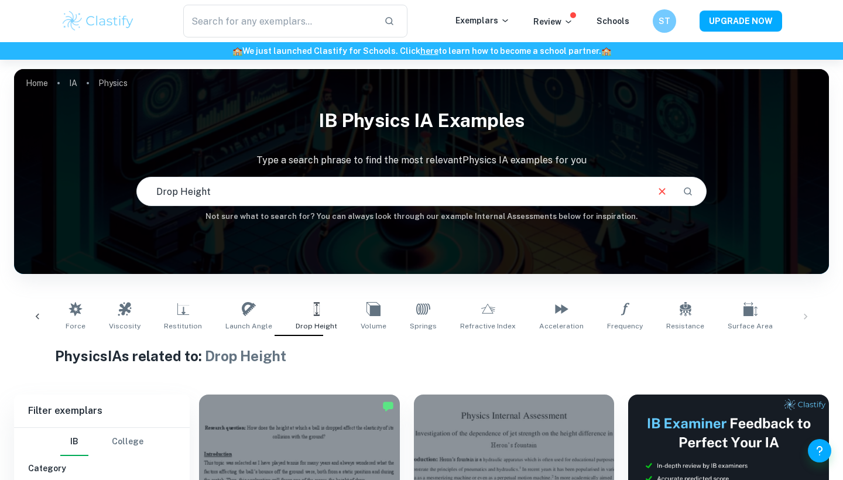
scroll to position [1, 0]
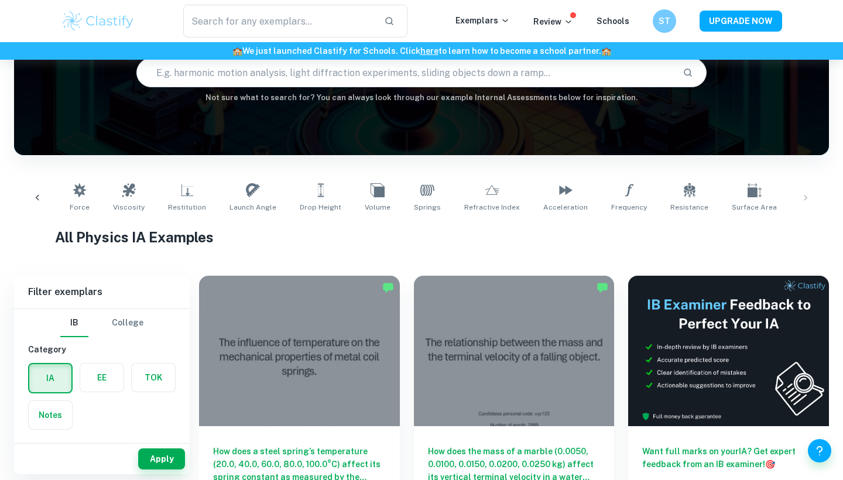
scroll to position [0, 362]
click at [319, 69] on input "text" at bounding box center [405, 72] width 536 height 33
paste input "How Gravitational Force effects an object"
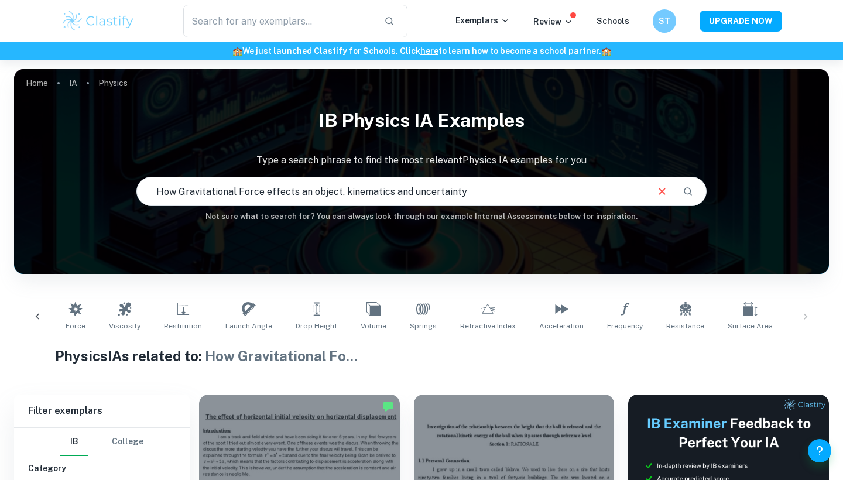
drag, startPoint x: 155, startPoint y: 185, endPoint x: 340, endPoint y: 190, distance: 185.0
click at [340, 190] on input "How Gravitational Force effects an object, kinematics and uncertainty" at bounding box center [391, 191] width 509 height 33
type input "kinematics and uncertainty"
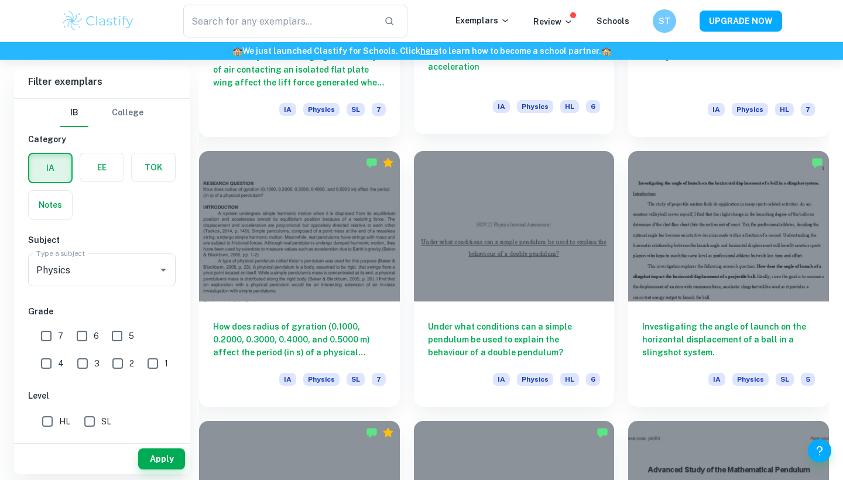
scroll to position [2678, 0]
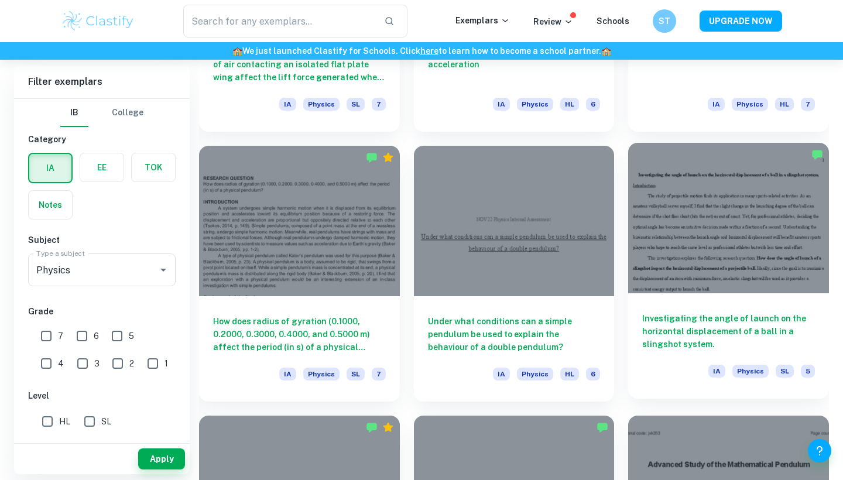
click at [752, 198] on div at bounding box center [728, 218] width 201 height 150
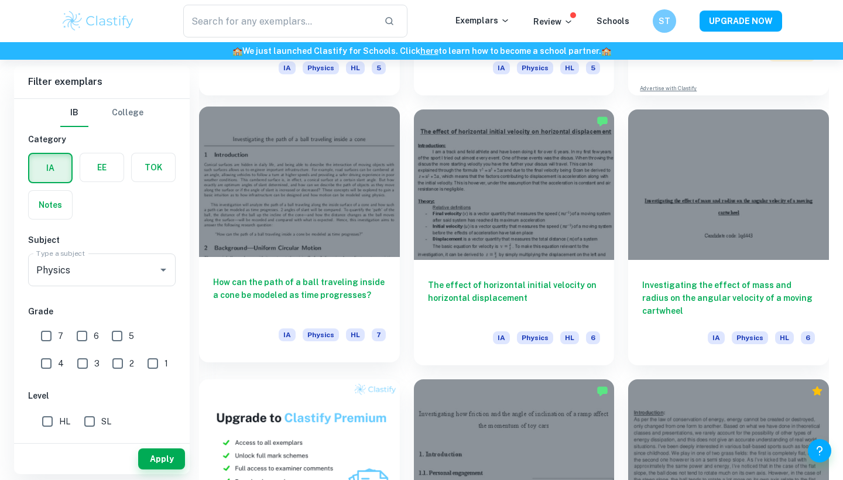
scroll to position [557, 0]
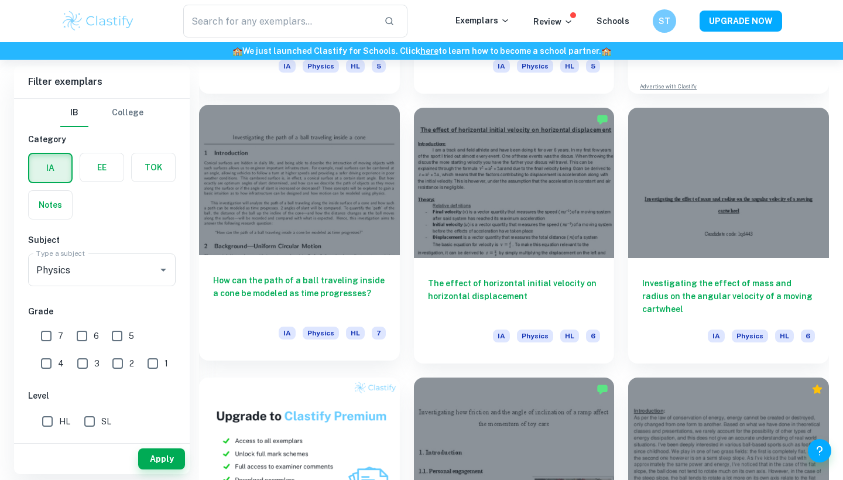
click at [282, 235] on div at bounding box center [299, 180] width 201 height 150
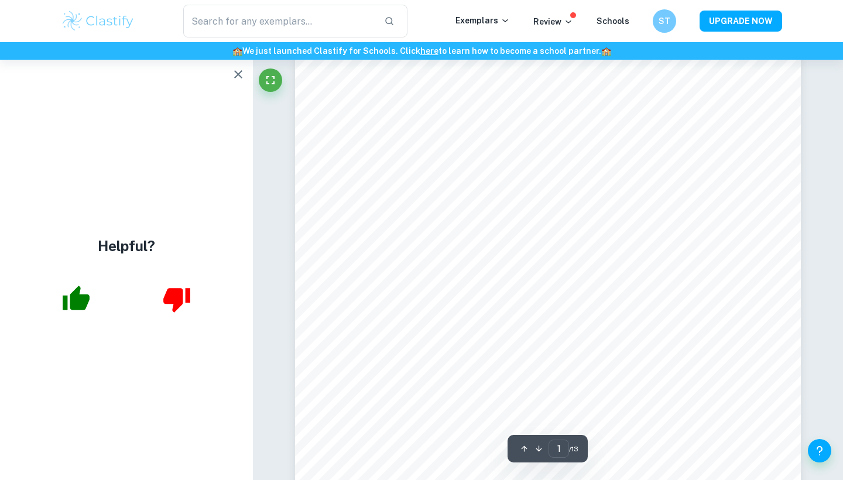
scroll to position [33, 0]
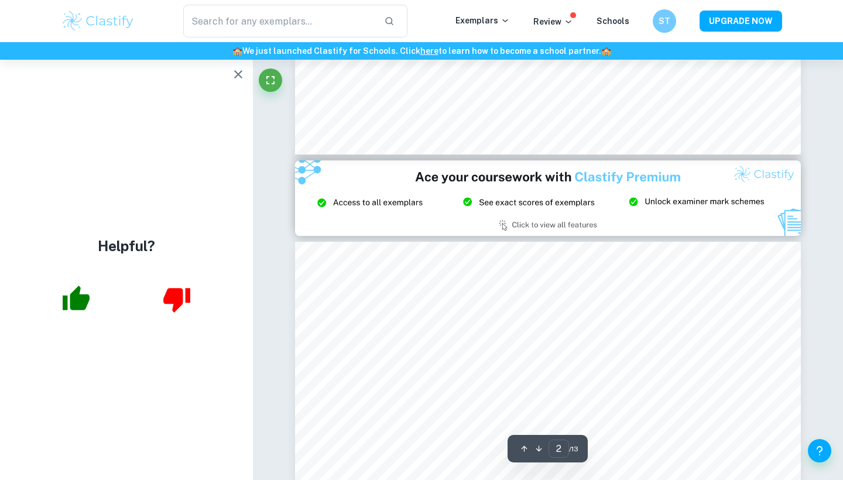
type input "3"
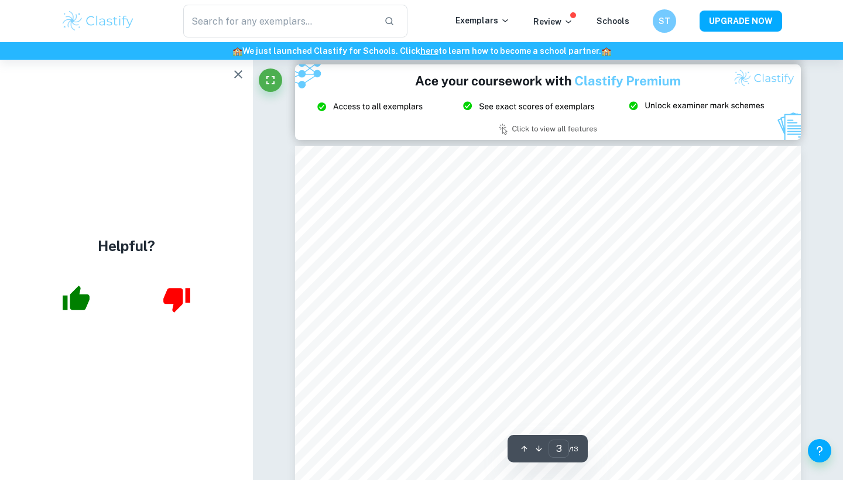
scroll to position [1531, 0]
